Goal: Find specific page/section: Find specific page/section

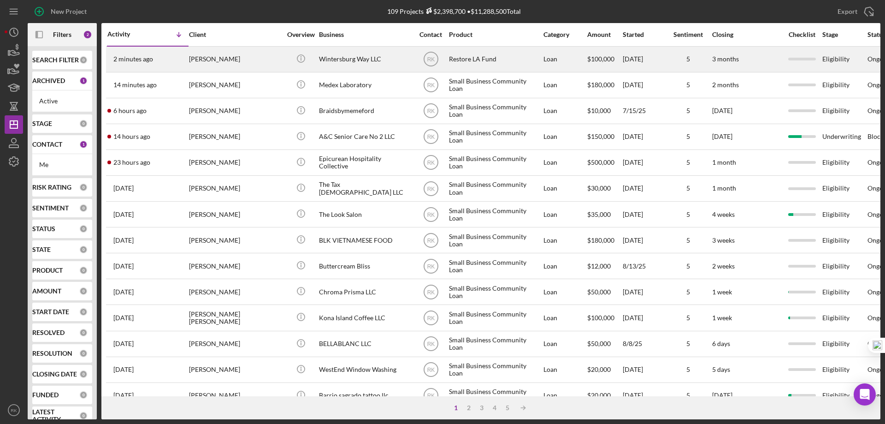
click at [337, 63] on div "Wintersburg Way LLC" at bounding box center [365, 59] width 92 height 24
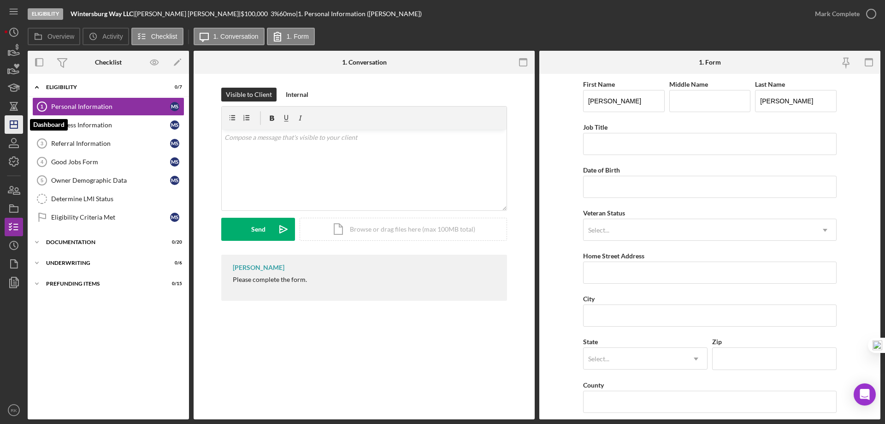
drag, startPoint x: 17, startPoint y: 122, endPoint x: 23, endPoint y: 122, distance: 6.0
click at [17, 122] on icon "Icon/Dashboard" at bounding box center [13, 124] width 23 height 23
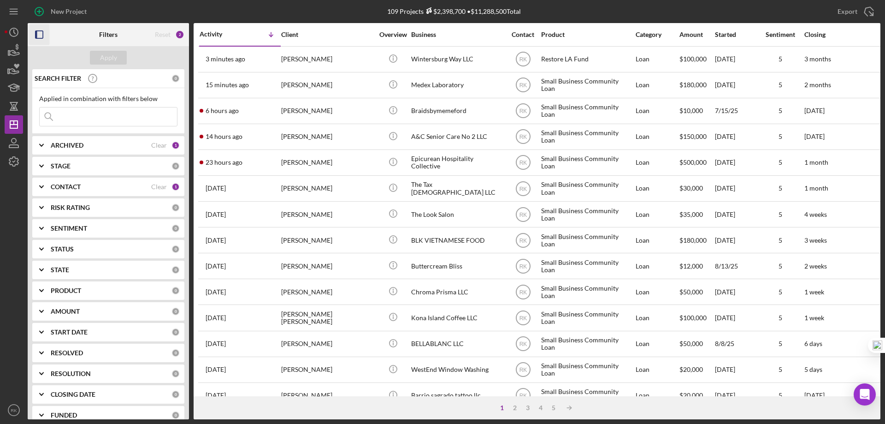
drag, startPoint x: 39, startPoint y: 38, endPoint x: 45, endPoint y: 56, distance: 18.5
click at [39, 38] on rect "button" at bounding box center [38, 34] width 7 height 7
